Goal: Task Accomplishment & Management: Manage account settings

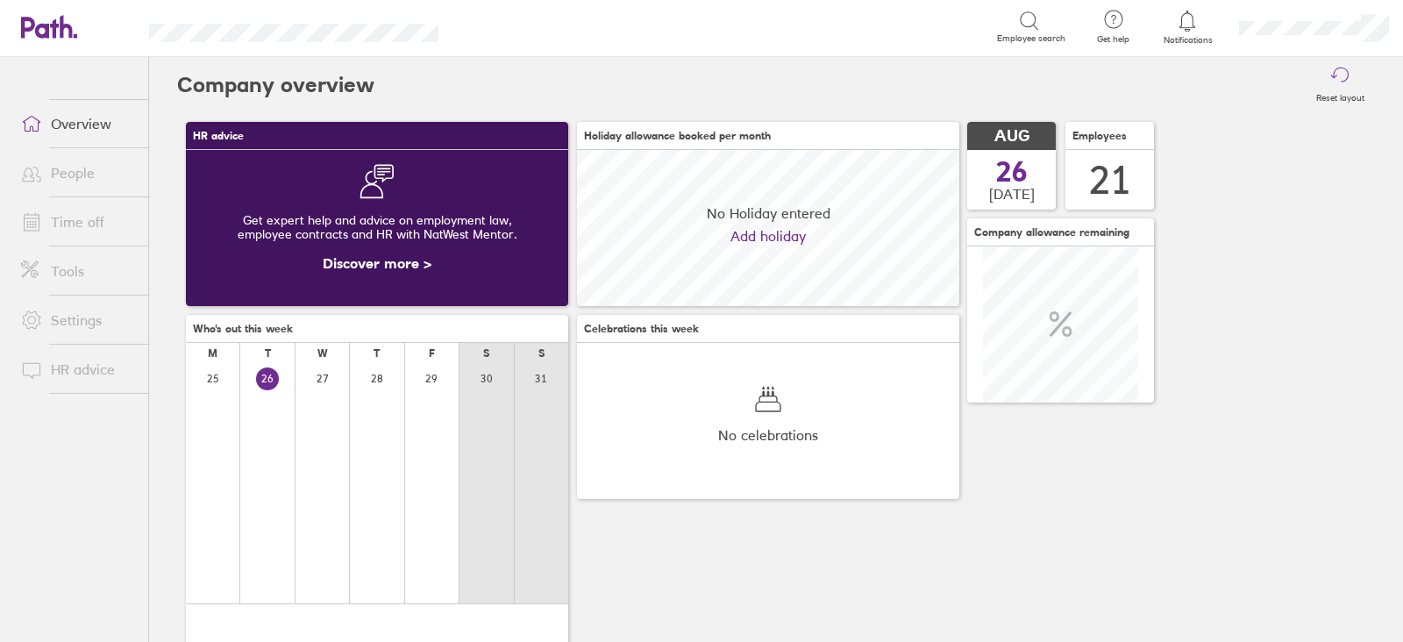
scroll to position [155, 381]
click at [75, 177] on link "People" at bounding box center [77, 172] width 141 height 35
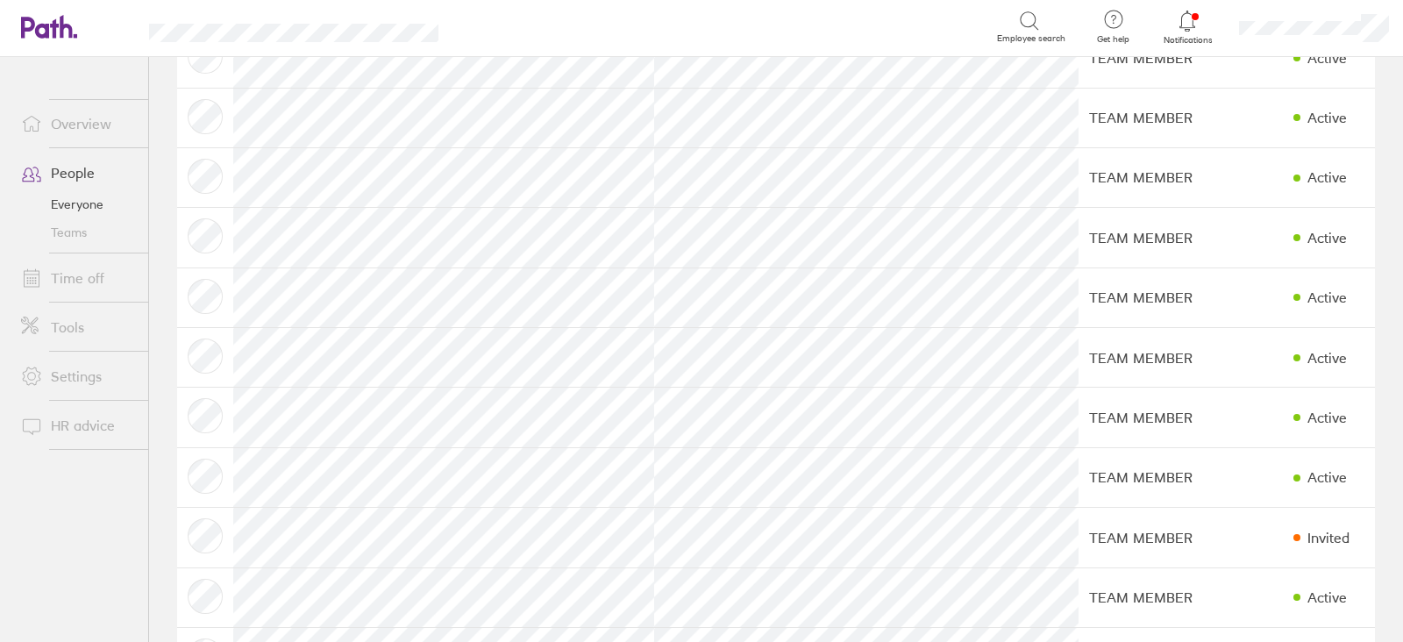
scroll to position [487, 0]
click at [92, 287] on link "Time off" at bounding box center [77, 277] width 141 height 35
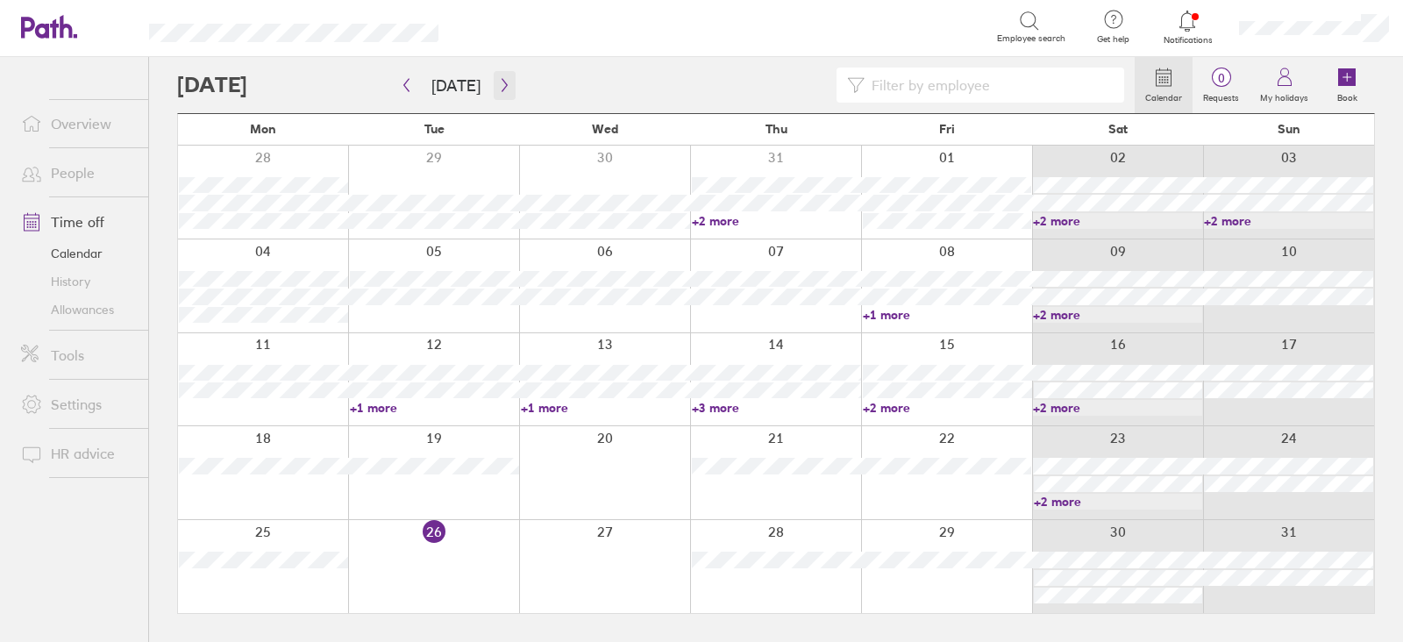
click at [498, 89] on icon "button" at bounding box center [504, 85] width 13 height 14
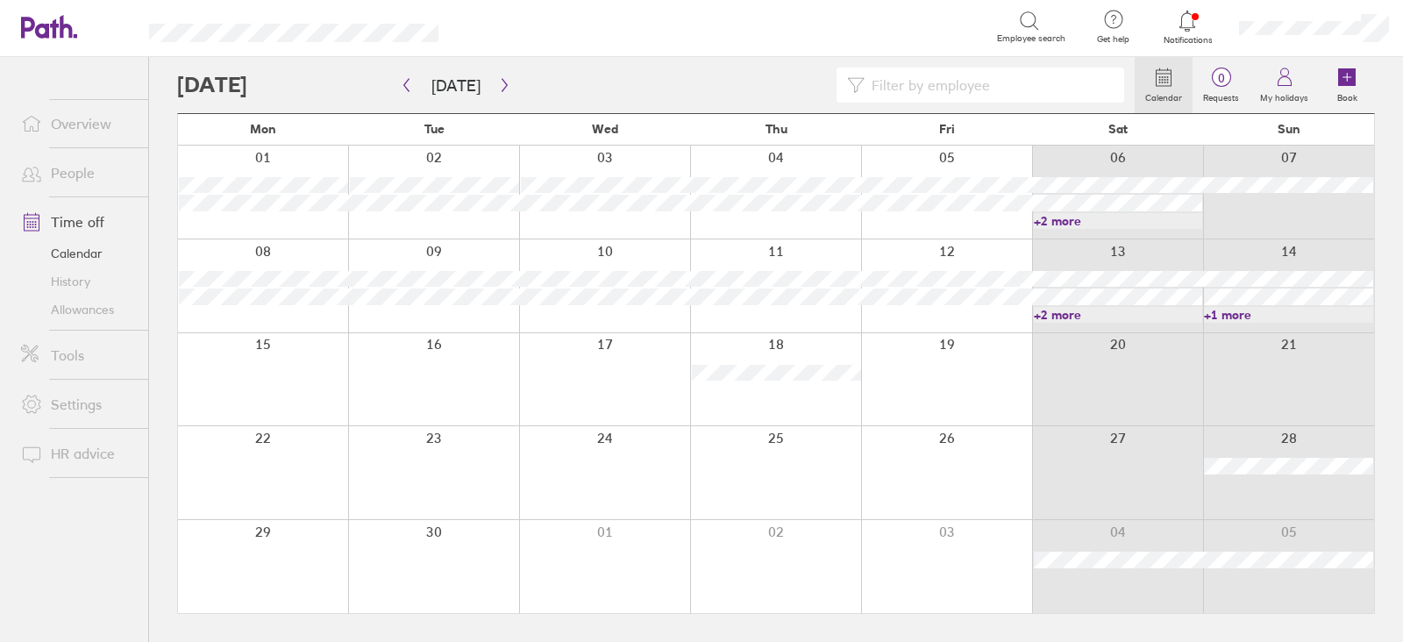
click at [1187, 217] on link "+2 more" at bounding box center [1118, 221] width 169 height 16
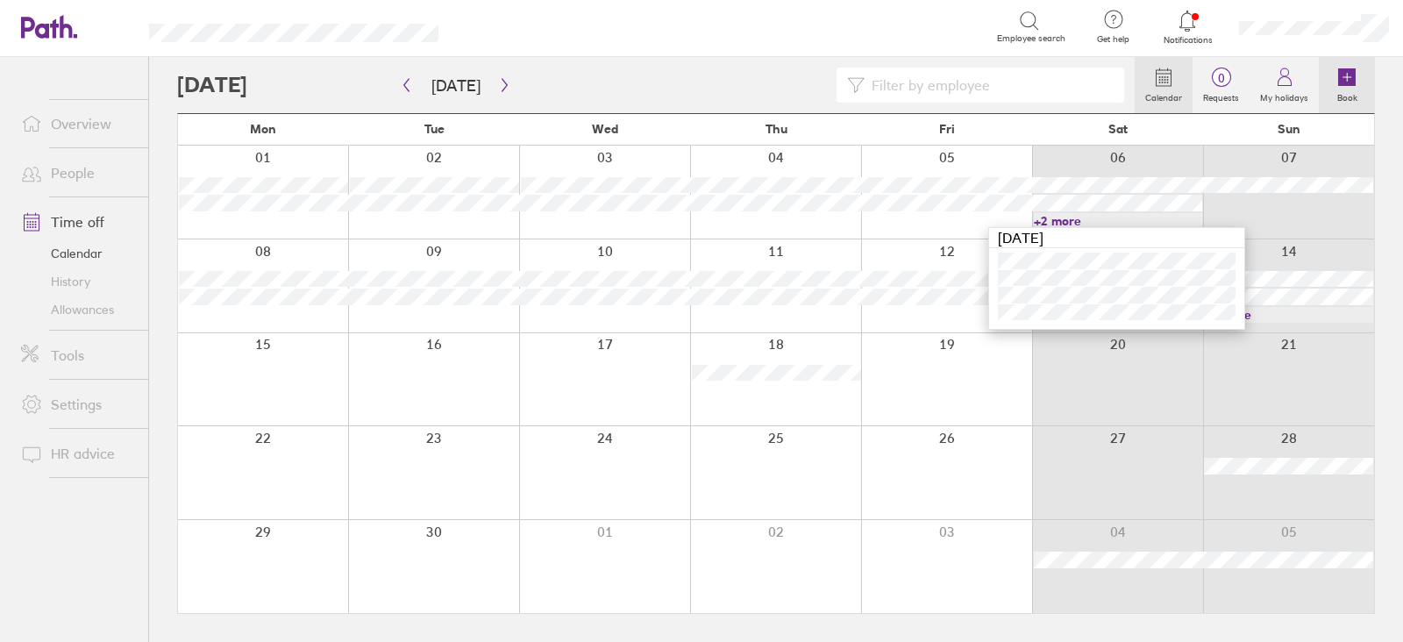
click at [1361, 89] on label "Book" at bounding box center [1346, 96] width 41 height 16
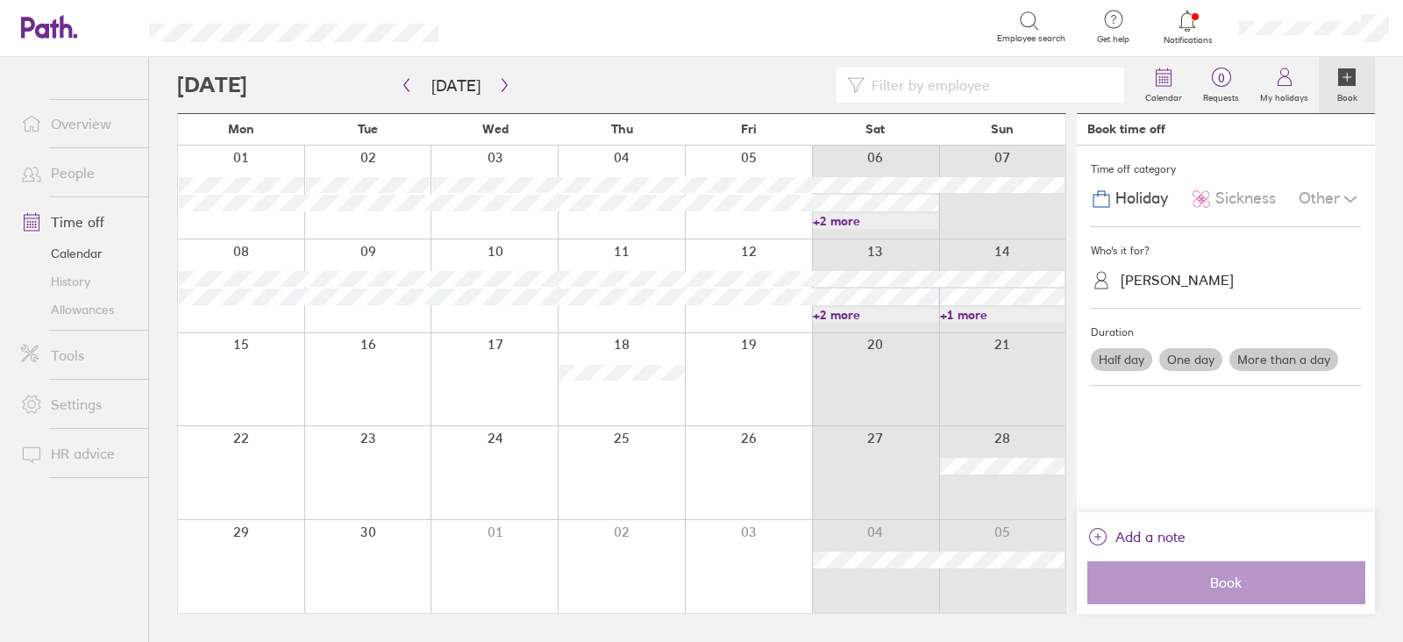
click at [1354, 195] on icon at bounding box center [1349, 198] width 21 height 21
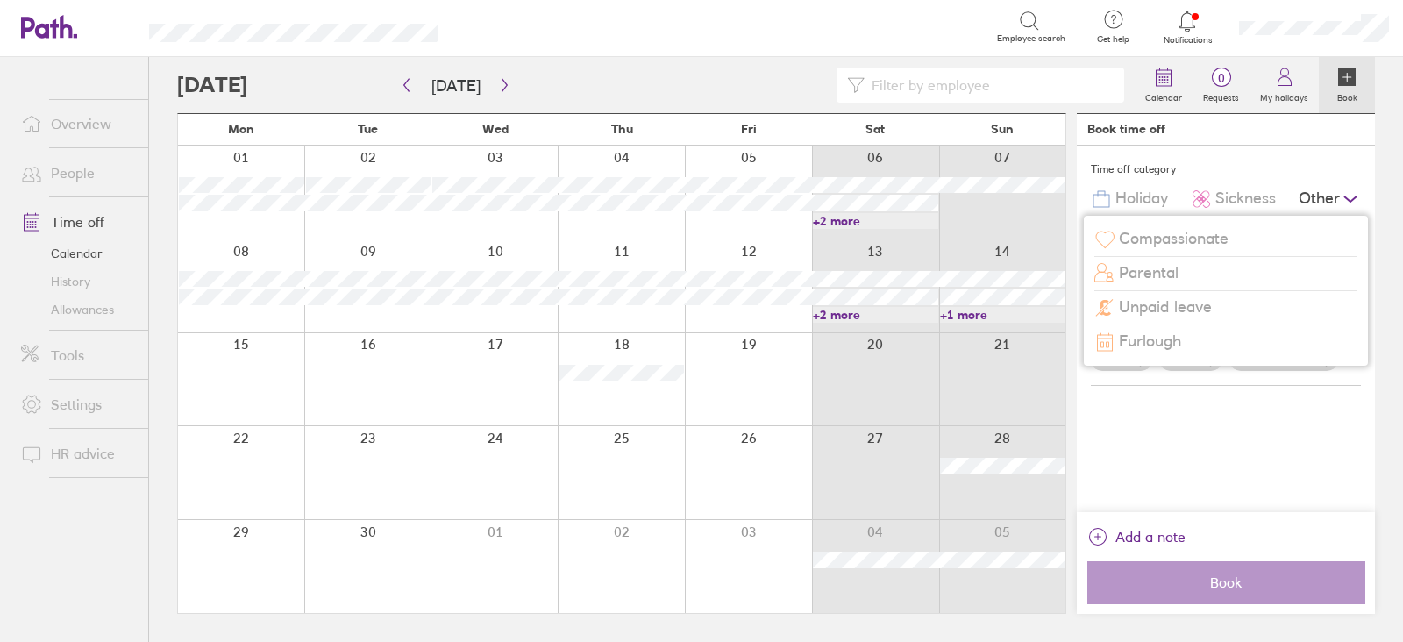
click at [1254, 315] on div "Unpaid leave" at bounding box center [1225, 307] width 263 height 33
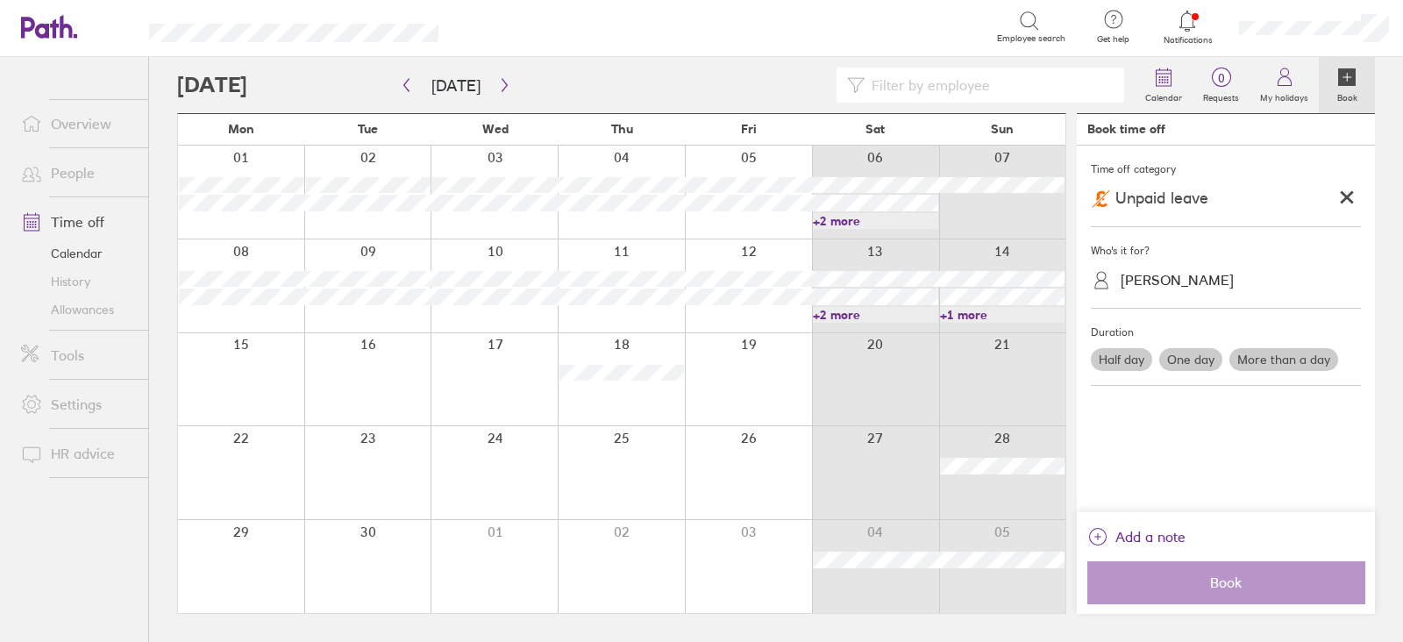
click at [1241, 280] on div "[PERSON_NAME]" at bounding box center [1236, 279] width 249 height 27
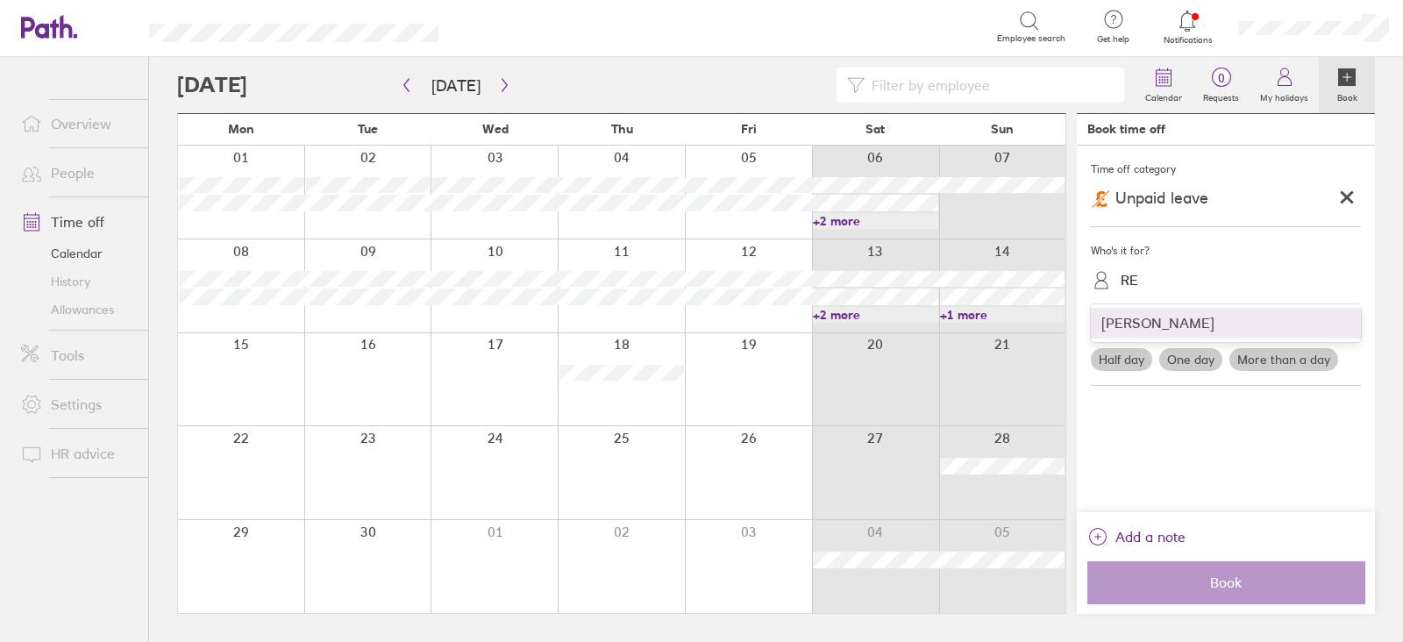
type input "REE"
click at [1157, 323] on div "[PERSON_NAME]" at bounding box center [1226, 323] width 270 height 31
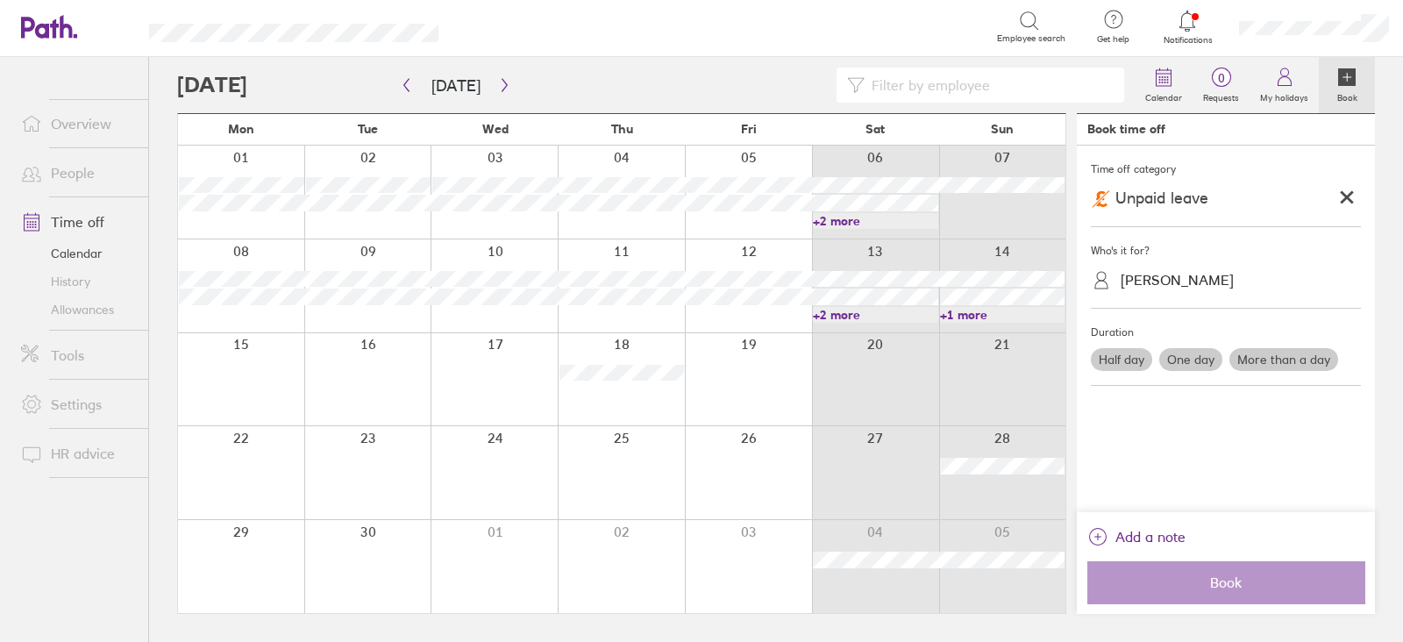
click at [1193, 357] on label "One day" at bounding box center [1190, 359] width 63 height 23
click at [0, 0] on input "One day" at bounding box center [0, 0] width 0 height 0
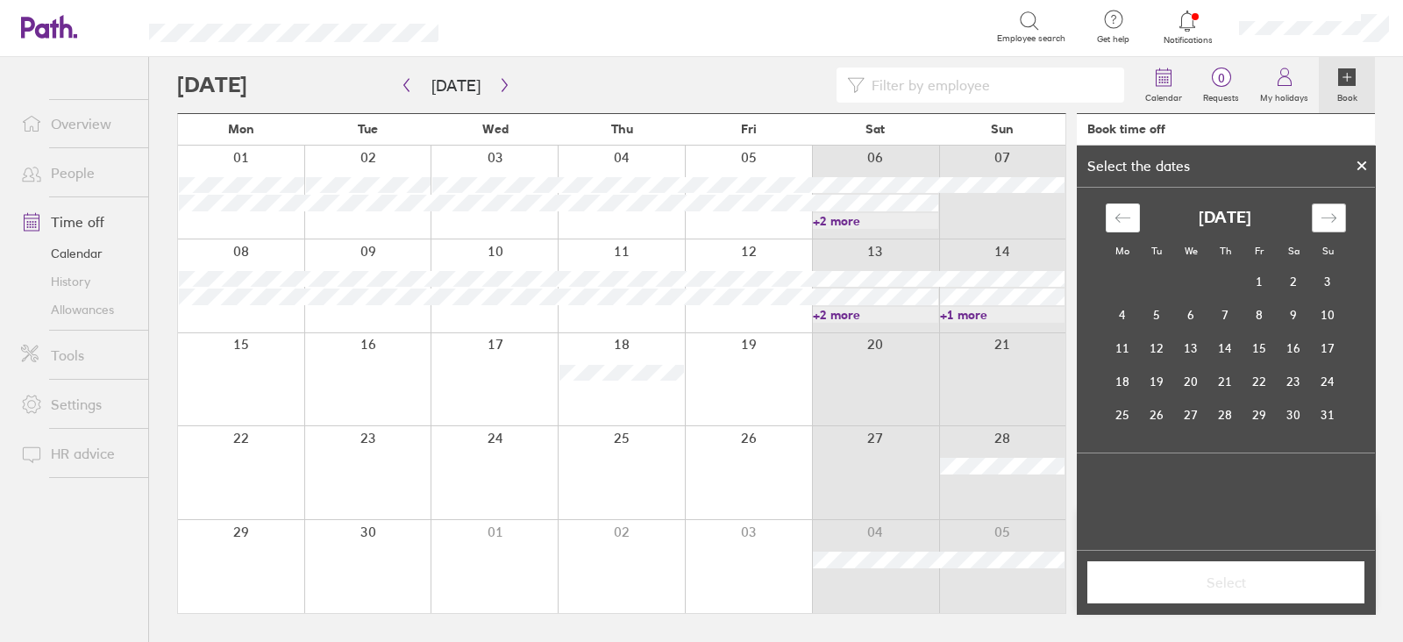
click at [1337, 217] on div "Move forward to switch to the next month." at bounding box center [1328, 217] width 34 height 29
click at [1331, 274] on td "7" at bounding box center [1328, 282] width 34 height 33
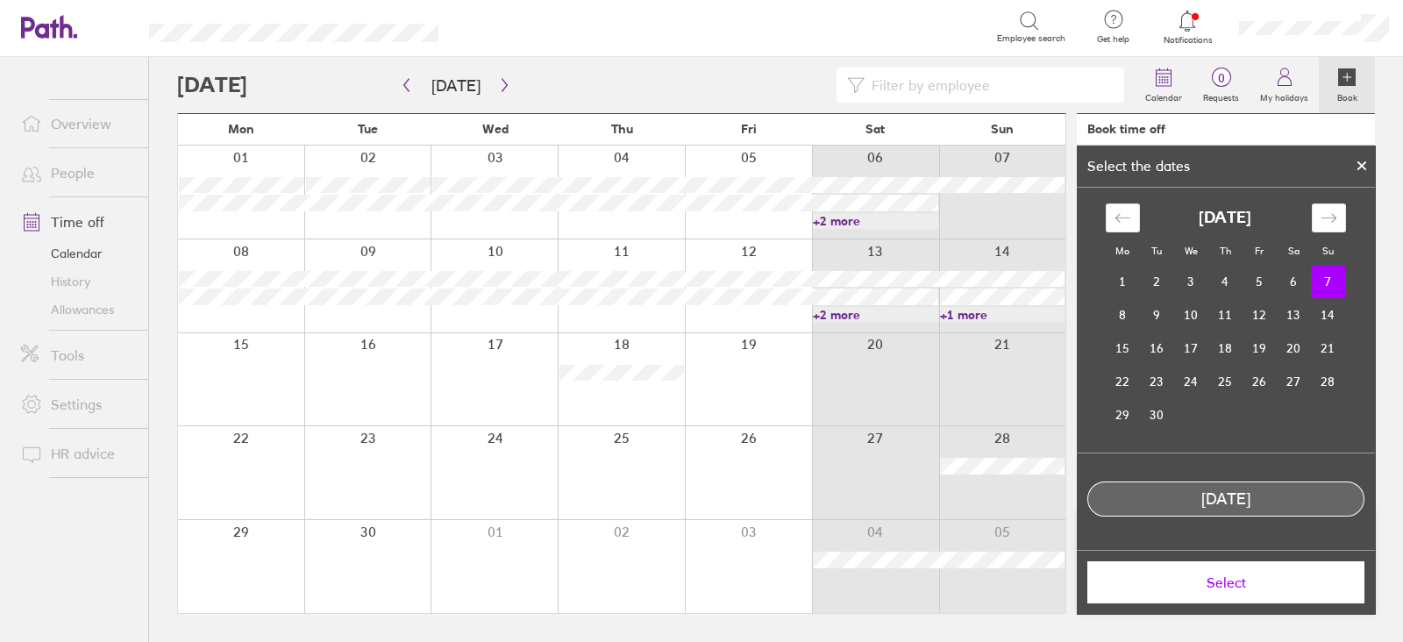
click at [1281, 574] on span "Select" at bounding box center [1225, 582] width 252 height 16
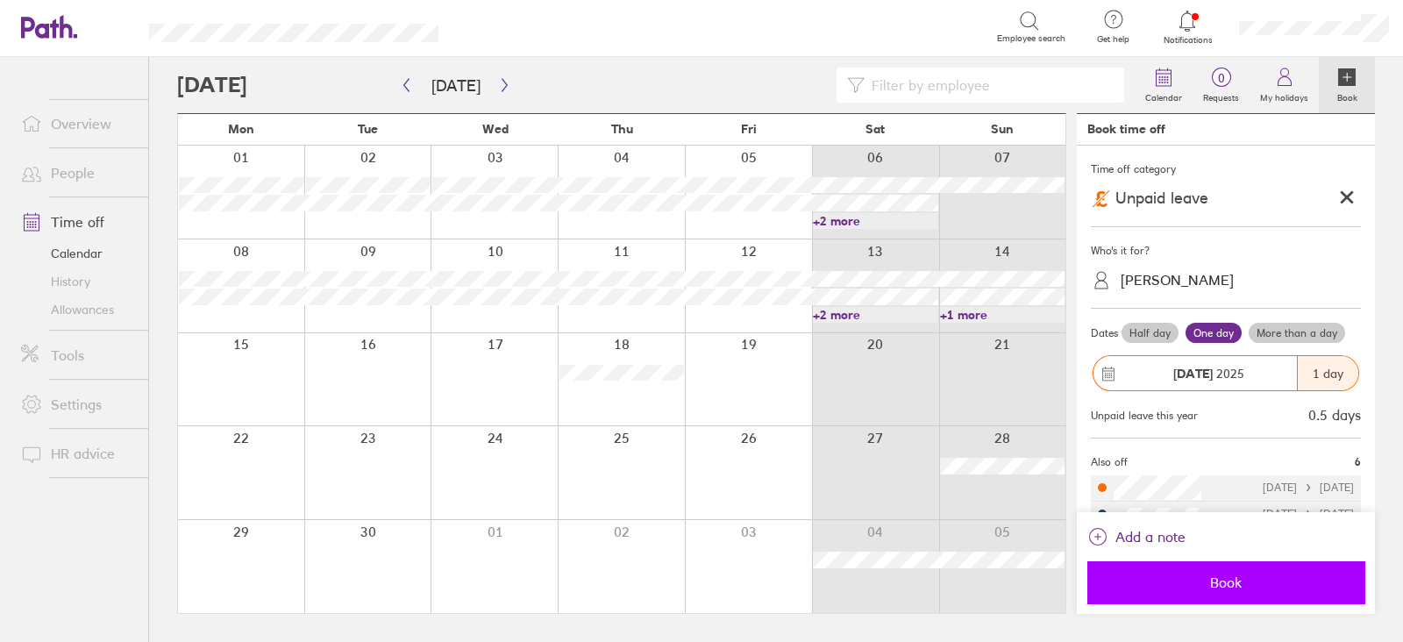
click at [1220, 580] on span "Book" at bounding box center [1225, 582] width 252 height 16
